Goal: Information Seeking & Learning: Learn about a topic

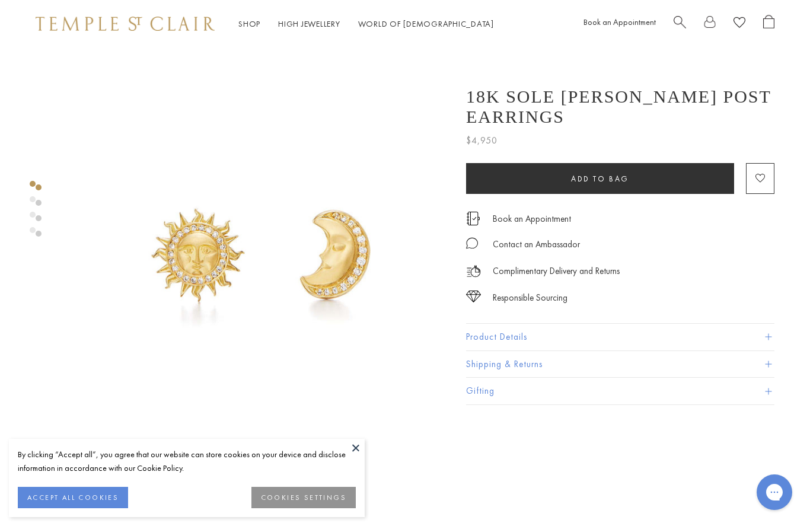
click at [491, 324] on button "Product Details" at bounding box center [620, 337] width 308 height 27
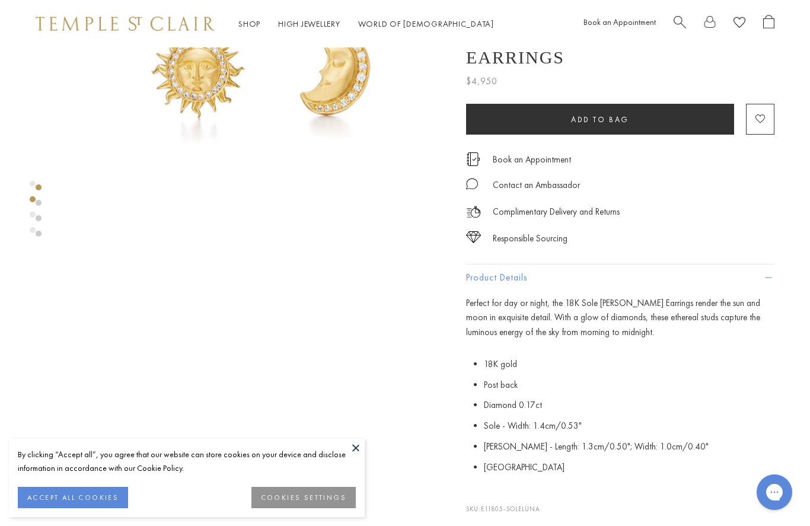
scroll to position [241, 0]
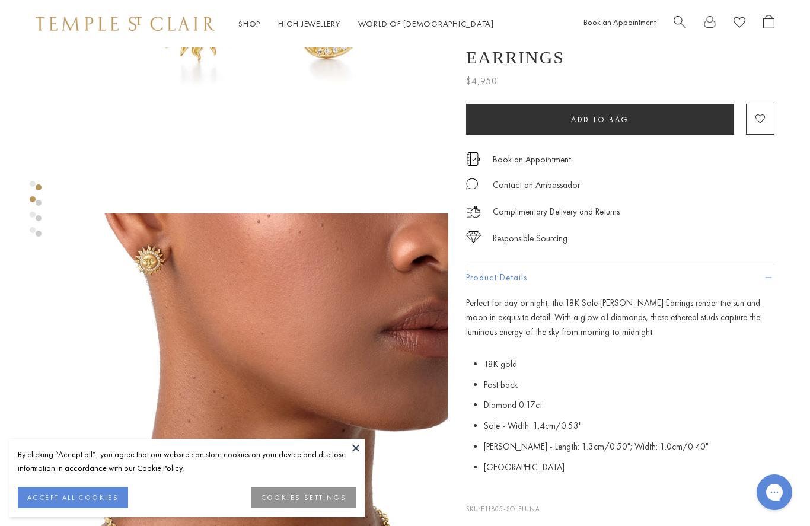
click at [354, 456] on button at bounding box center [356, 448] width 18 height 18
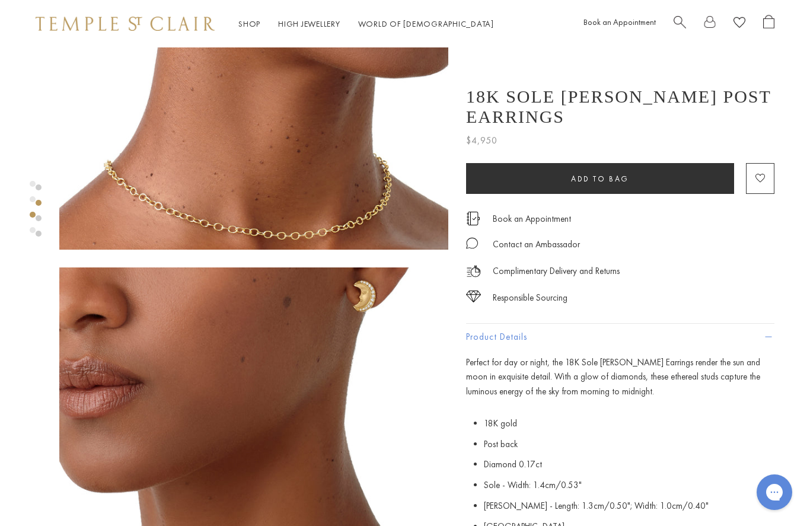
scroll to position [593, 0]
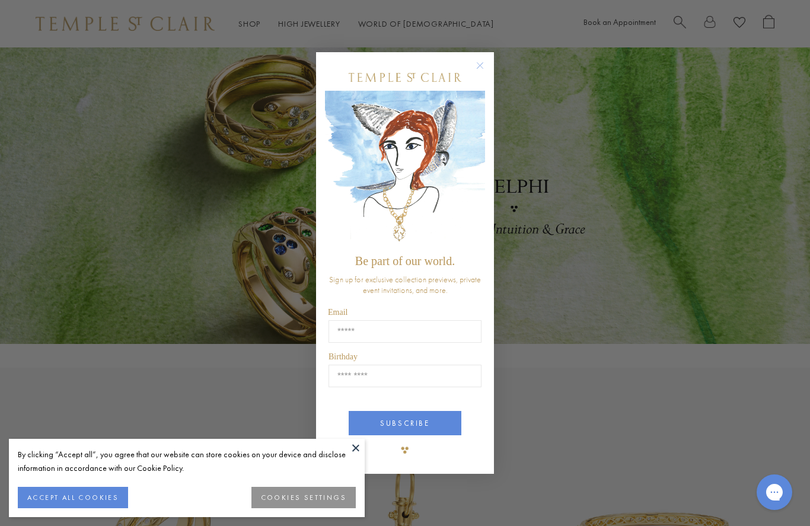
click at [492, 68] on button "Close dialog" at bounding box center [485, 71] width 15 height 15
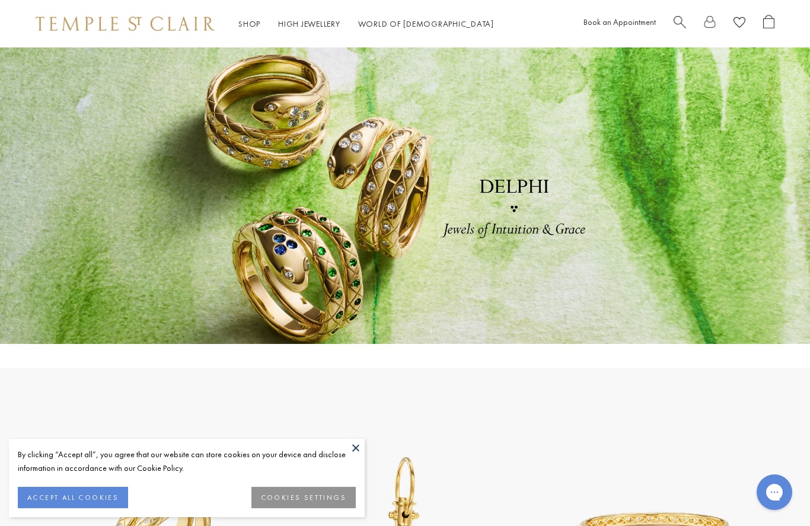
click at [490, 65] on link at bounding box center [405, 195] width 810 height 296
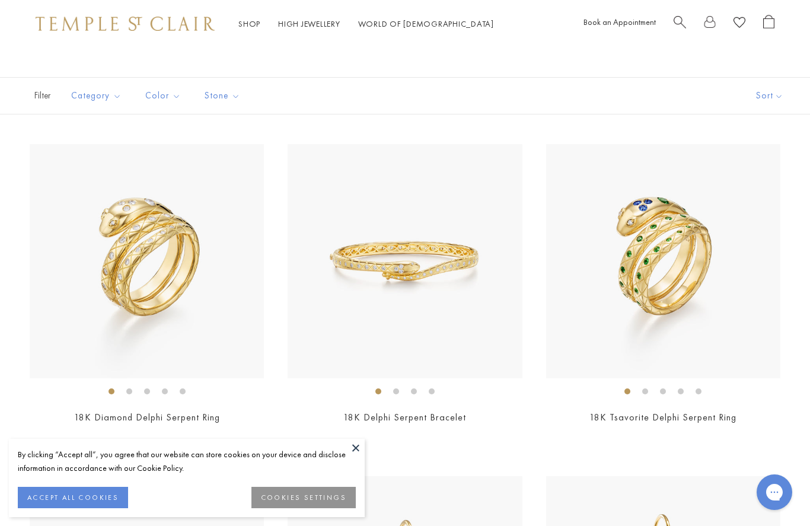
click at [136, 272] on img at bounding box center [147, 261] width 234 height 234
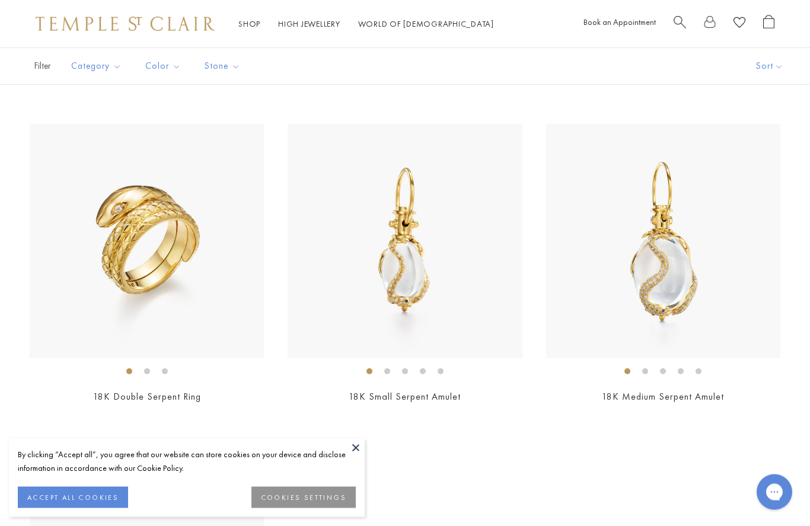
scroll to position [403, 0]
click at [125, 240] on img at bounding box center [147, 241] width 234 height 234
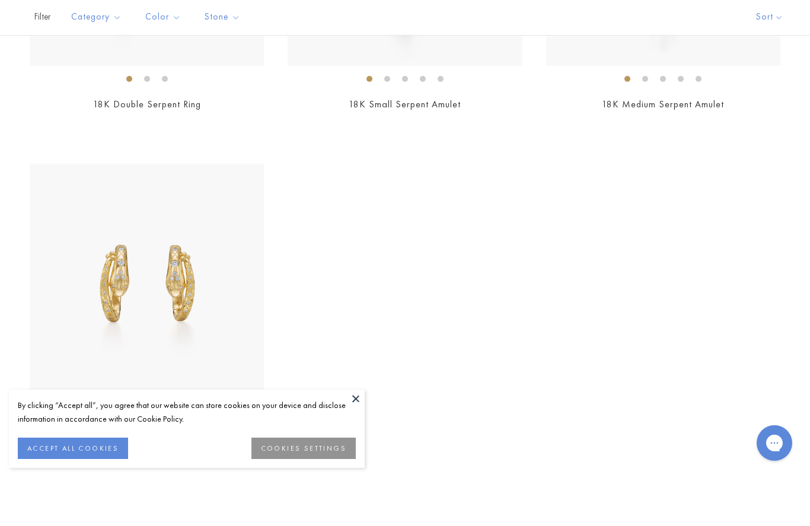
scroll to position [701, 0]
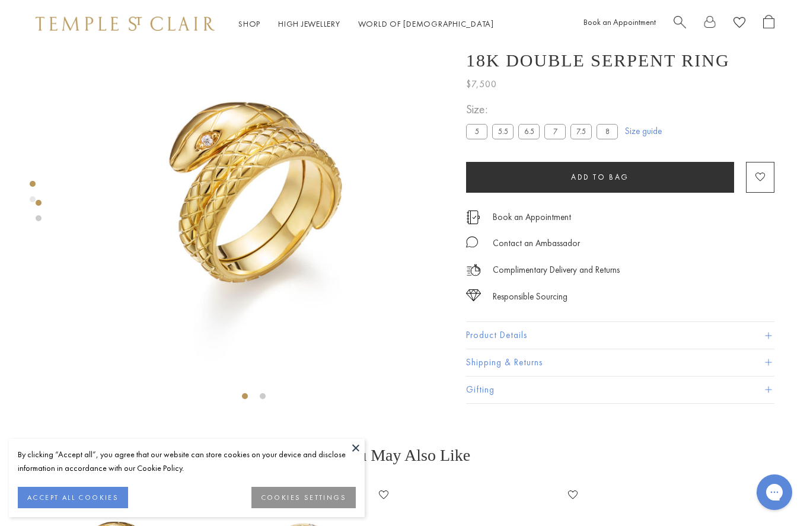
scroll to position [47, 0]
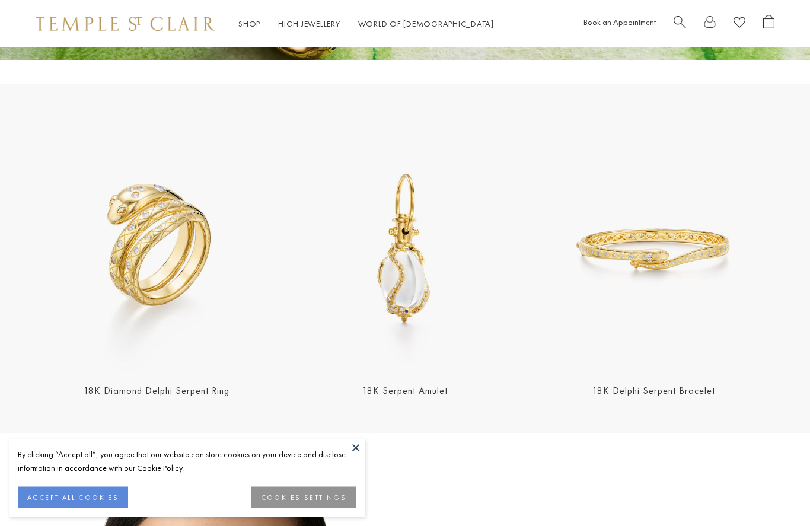
scroll to position [292, 0]
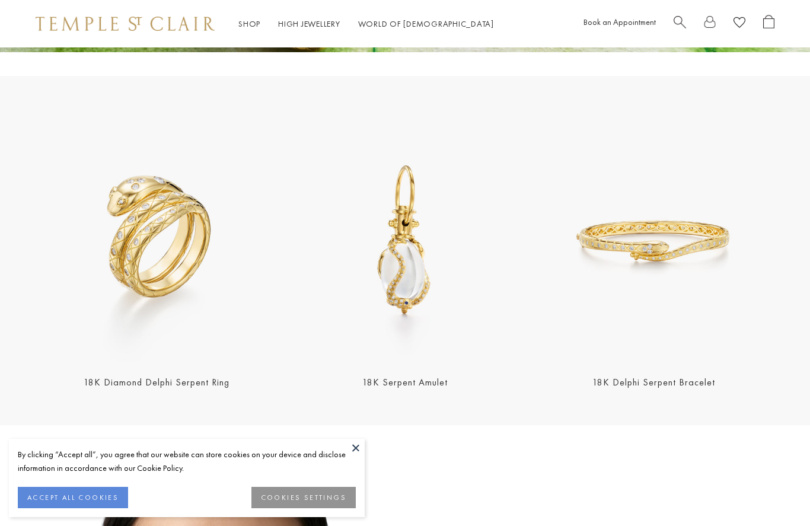
click at [353, 456] on button at bounding box center [356, 448] width 18 height 18
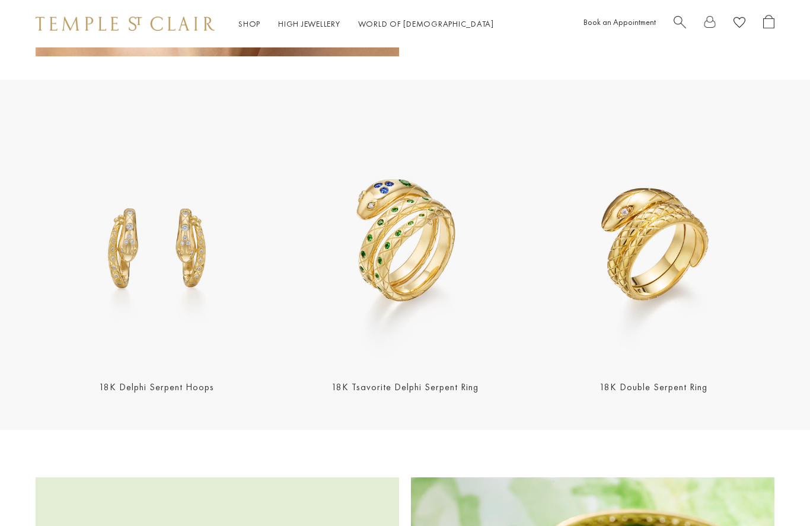
scroll to position [1072, 0]
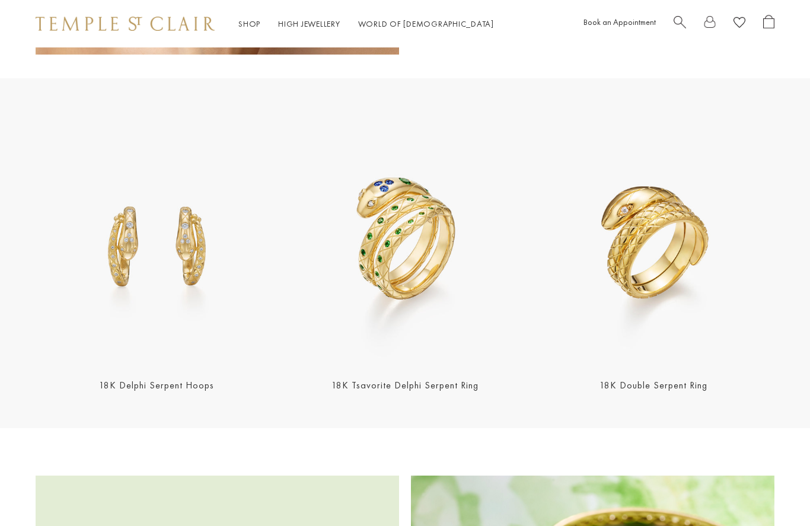
click at [394, 228] on img at bounding box center [404, 243] width 241 height 241
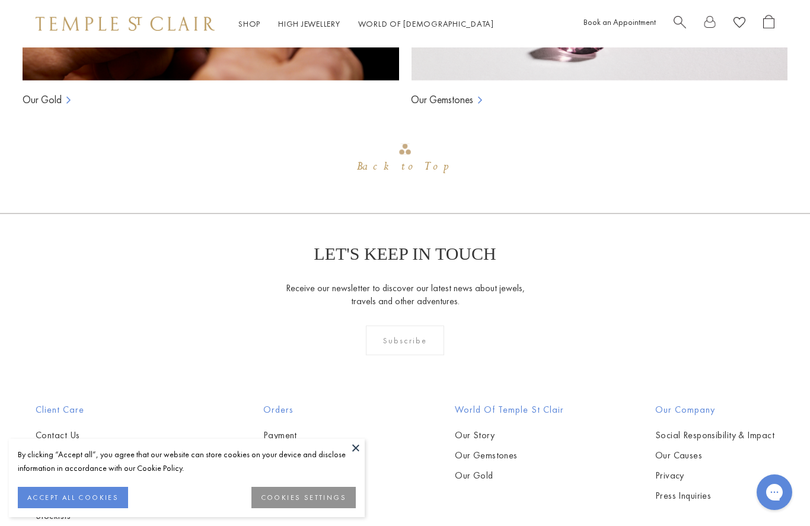
scroll to position [993, 0]
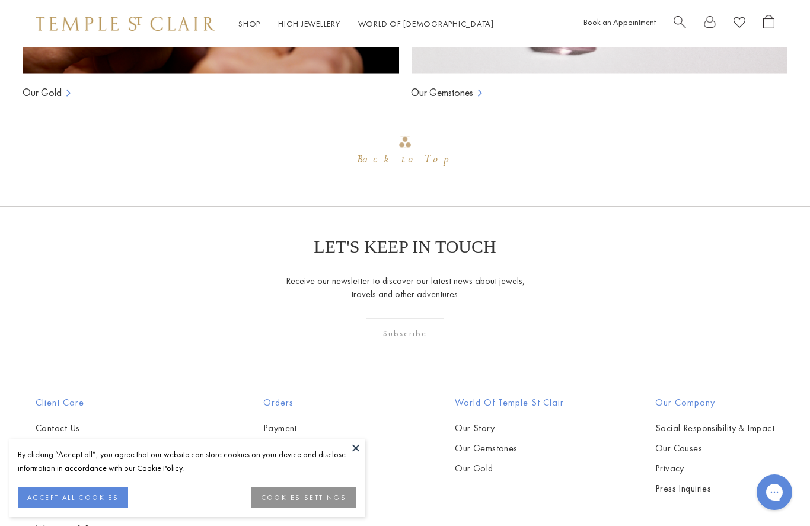
click at [356, 456] on button at bounding box center [356, 448] width 18 height 18
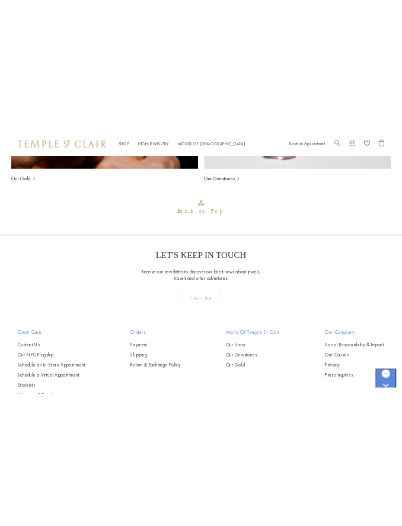
scroll to position [1567, 0]
